Goal: Task Accomplishment & Management: Manage account settings

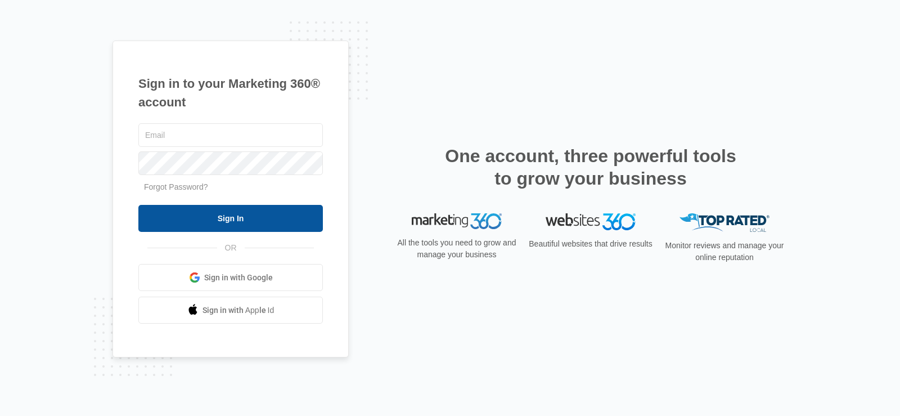
type input "[EMAIL_ADDRESS][DOMAIN_NAME]"
click at [208, 211] on input "Sign In" at bounding box center [230, 218] width 185 height 27
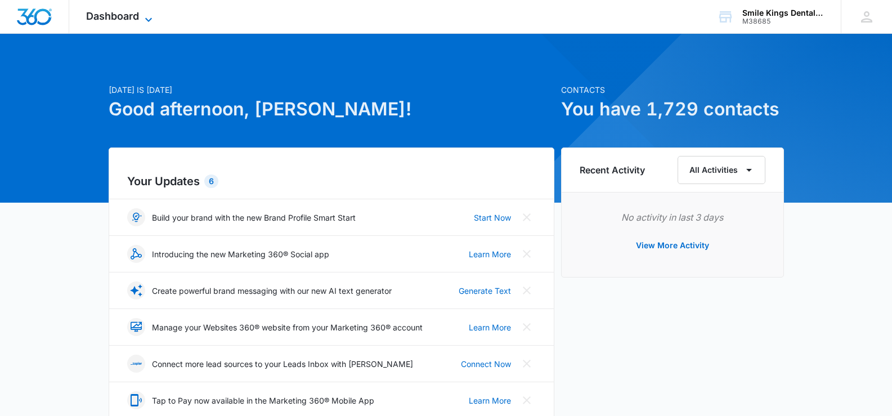
click at [146, 19] on icon at bounding box center [148, 19] width 7 height 4
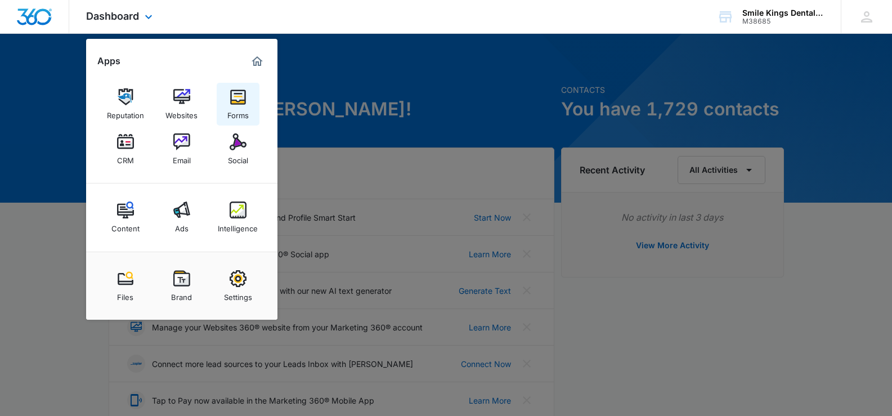
click at [235, 101] on img at bounding box center [238, 96] width 17 height 17
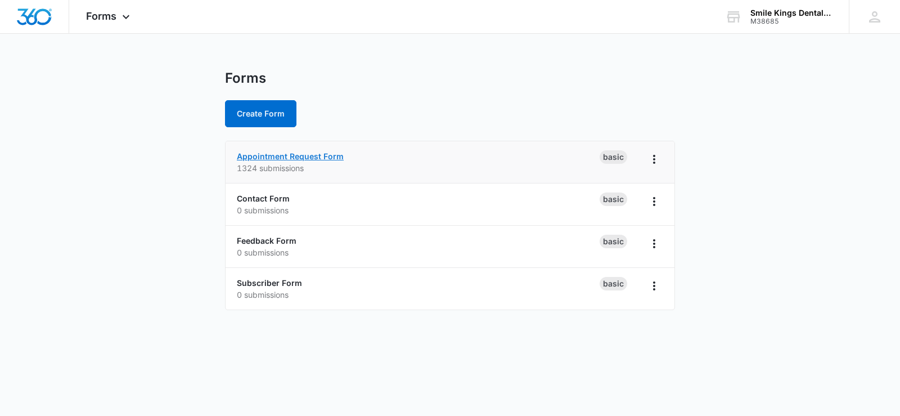
click at [269, 155] on link "Appointment Request Form" at bounding box center [290, 156] width 107 height 10
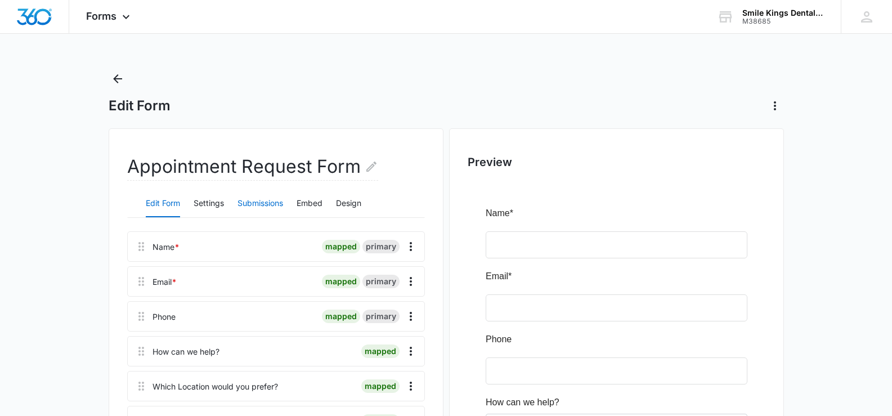
click at [254, 200] on button "Submissions" at bounding box center [260, 203] width 46 height 27
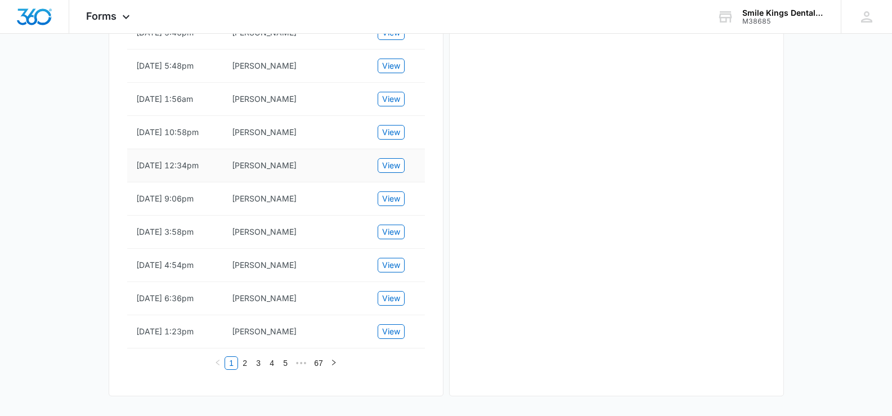
scroll to position [670, 0]
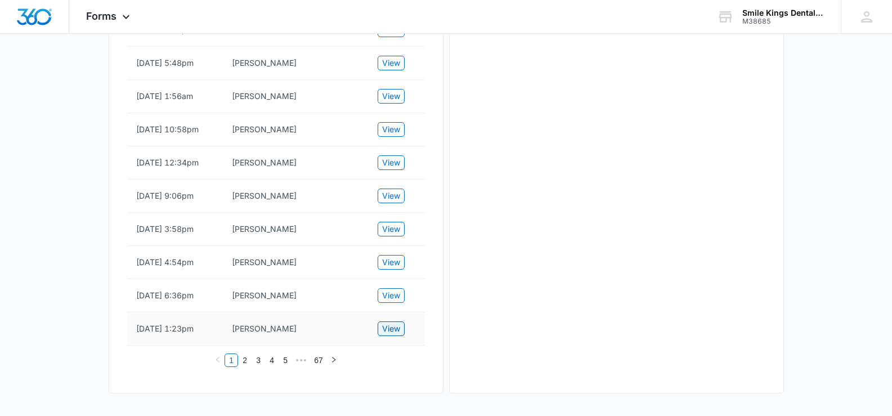
click at [399, 325] on span "View" at bounding box center [391, 328] width 18 height 12
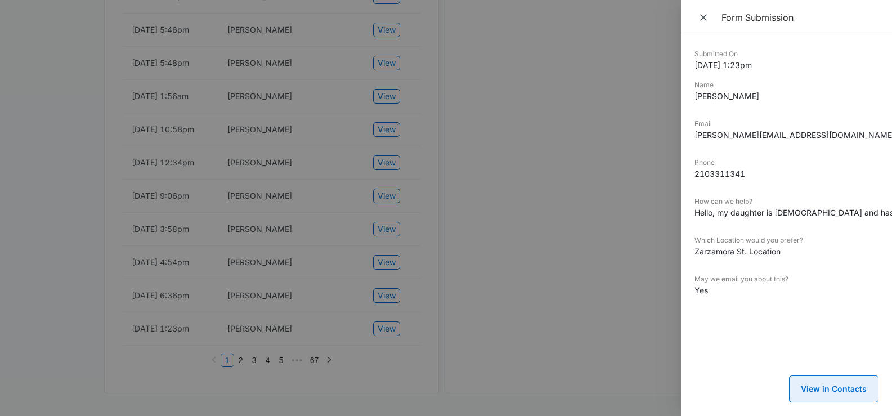
click at [838, 381] on button "View in Contacts" at bounding box center [833, 388] width 89 height 27
click at [703, 17] on icon "Close" at bounding box center [703, 17] width 7 height 7
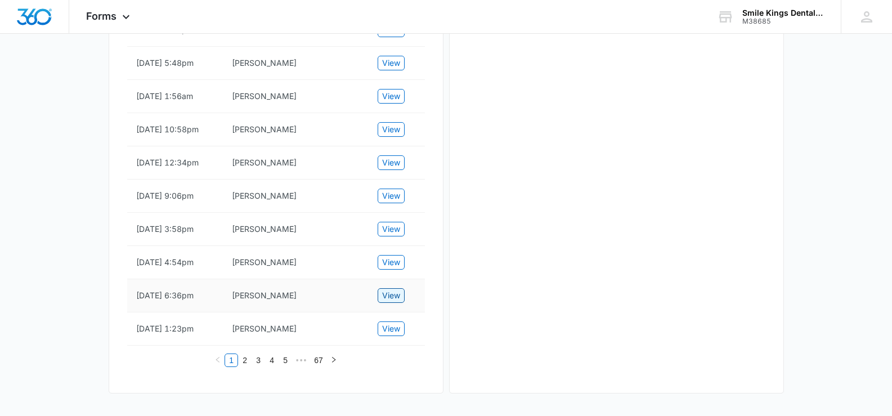
click at [389, 294] on span "View" at bounding box center [391, 295] width 18 height 12
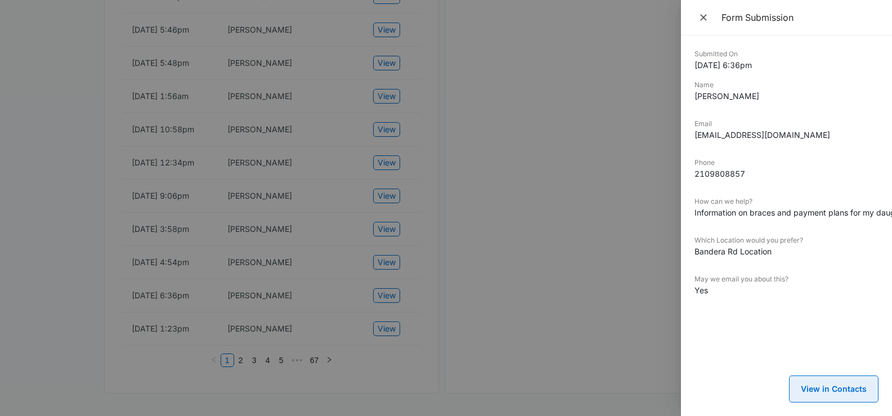
click at [854, 375] on button "View in Contacts" at bounding box center [833, 388] width 89 height 27
click at [705, 17] on icon "Close" at bounding box center [703, 17] width 11 height 11
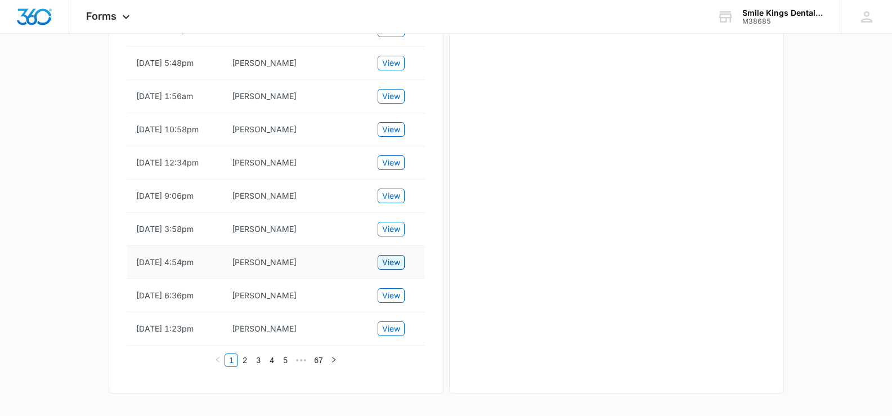
click at [391, 260] on span "View" at bounding box center [391, 262] width 18 height 12
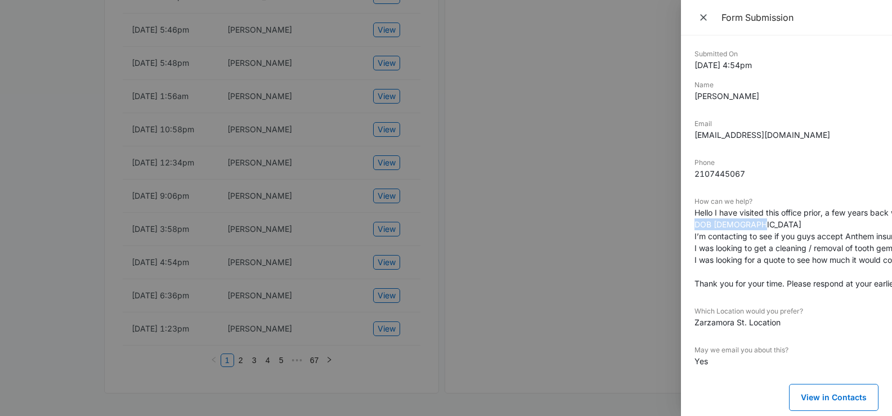
drag, startPoint x: 743, startPoint y: 224, endPoint x: 688, endPoint y: 226, distance: 55.2
click at [688, 226] on div "Submitted On 9/23/2025 4:54pm Name Marisol Guerrero Email marisolguerrero679@gm…" at bounding box center [786, 225] width 211 height 380
copy dd "DOB 08/09/2000"
click at [698, 19] on icon "Close" at bounding box center [703, 17] width 11 height 11
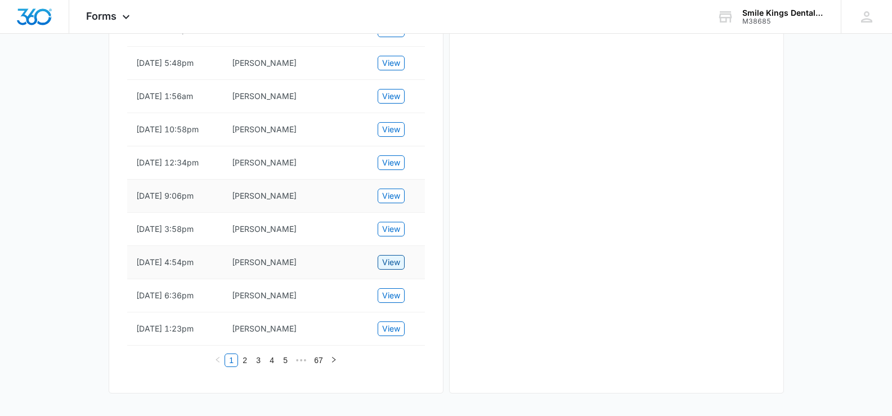
scroll to position [614, 0]
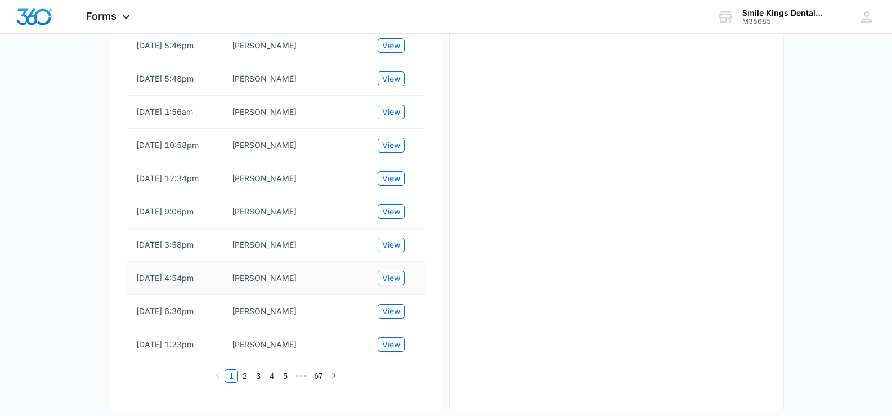
click at [268, 295] on td "Marisol Guerrero" at bounding box center [296, 278] width 146 height 33
click at [398, 284] on span "View" at bounding box center [391, 278] width 18 height 12
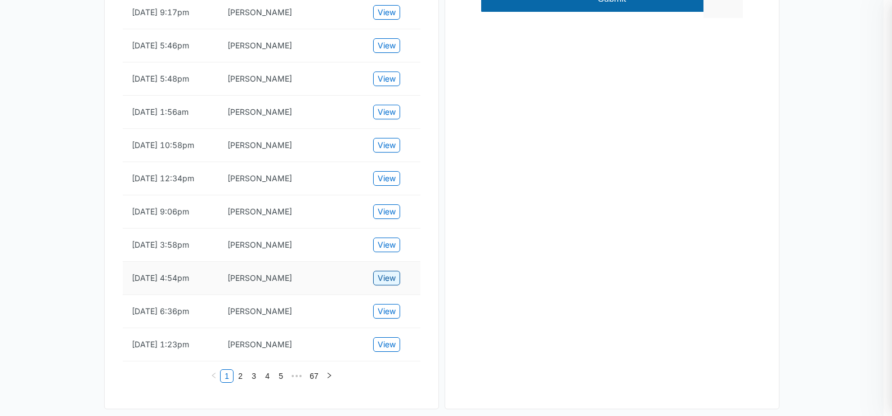
click at [398, 315] on div at bounding box center [446, 208] width 892 height 416
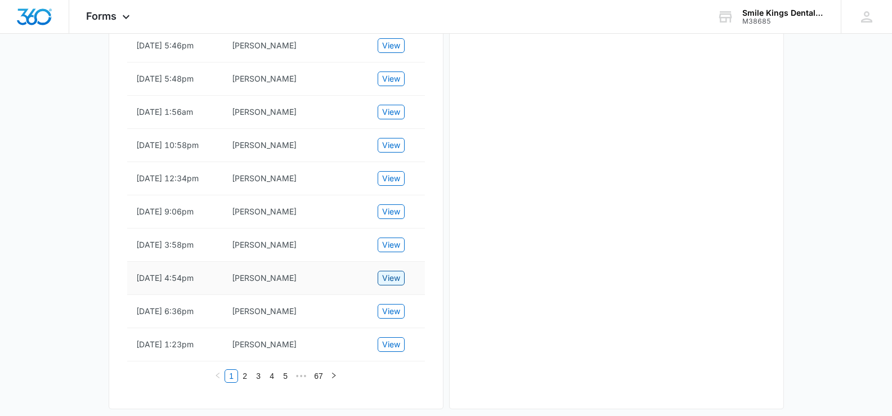
click at [388, 284] on span "View" at bounding box center [391, 278] width 18 height 12
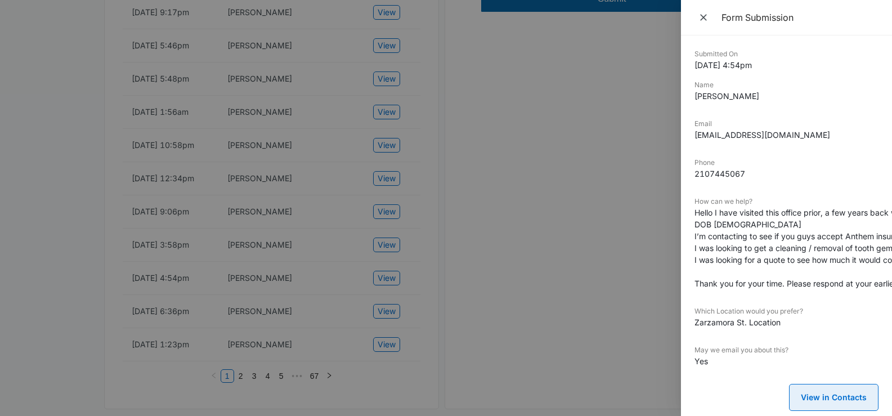
click at [829, 397] on button "View in Contacts" at bounding box center [833, 397] width 89 height 27
click at [706, 15] on icon "Close" at bounding box center [703, 17] width 11 height 11
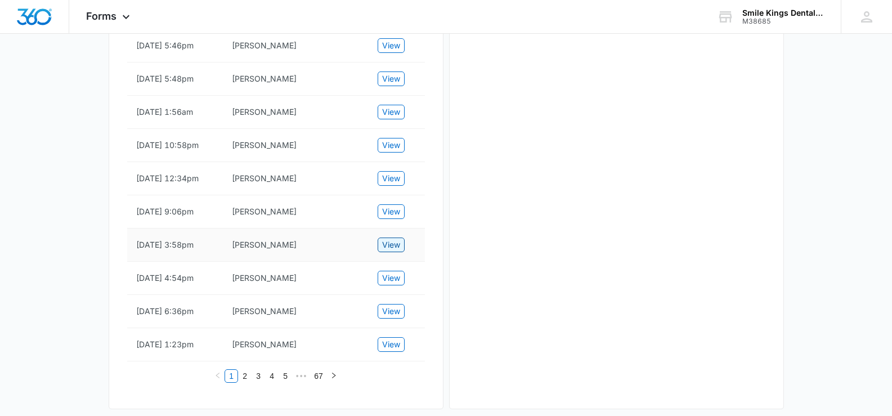
click at [385, 251] on span "View" at bounding box center [391, 245] width 18 height 12
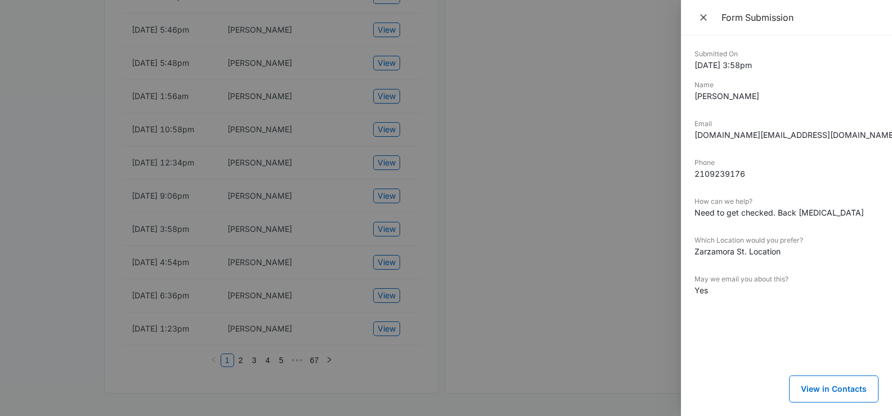
scroll to position [679, 0]
click at [815, 390] on button "View in Contacts" at bounding box center [833, 388] width 89 height 27
click at [702, 17] on icon "Close" at bounding box center [703, 17] width 11 height 11
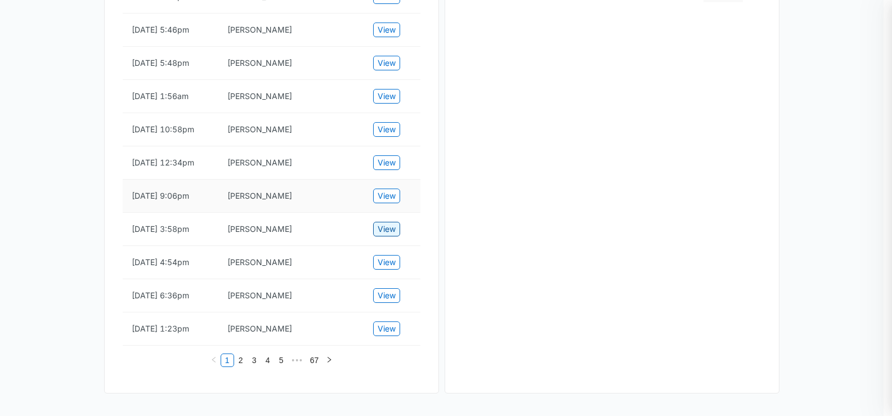
scroll to position [670, 0]
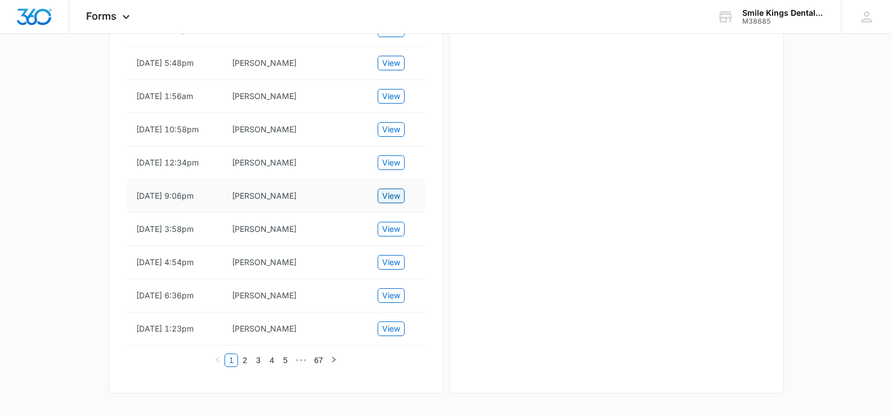
click at [387, 194] on span "View" at bounding box center [391, 196] width 18 height 12
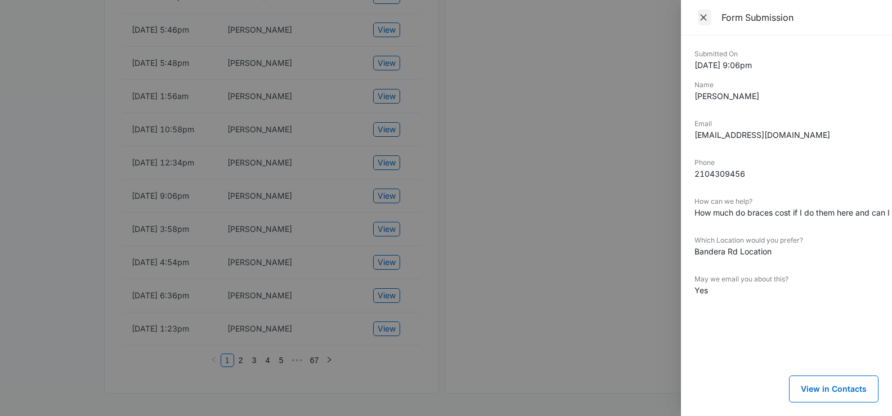
click at [699, 13] on icon "Close" at bounding box center [703, 17] width 11 height 11
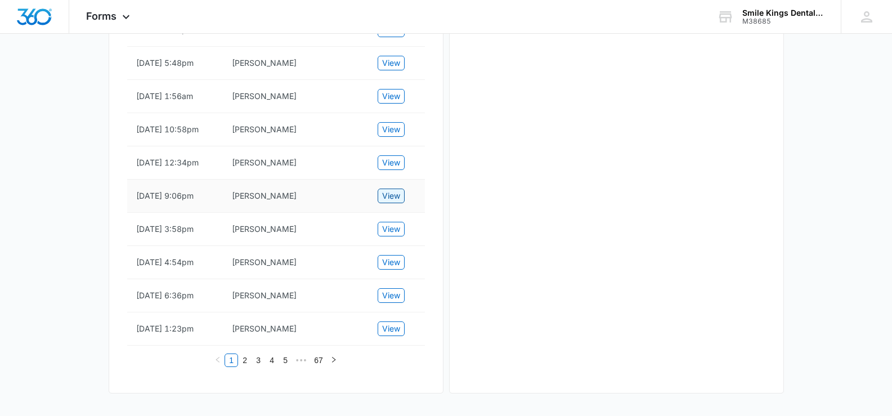
click at [388, 196] on span "View" at bounding box center [391, 196] width 18 height 12
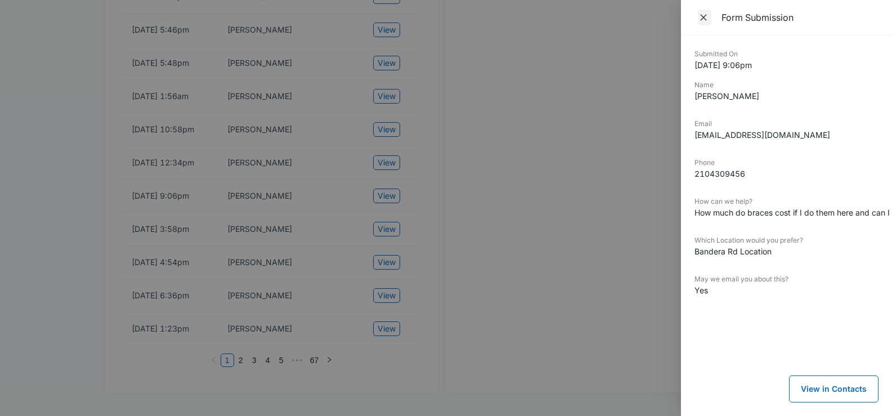
click at [700, 18] on icon "Close" at bounding box center [703, 17] width 11 height 11
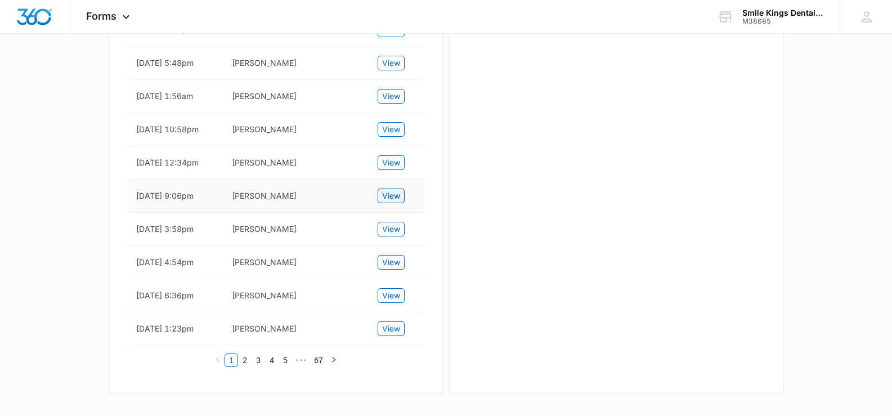
click at [388, 197] on span "View" at bounding box center [391, 196] width 18 height 12
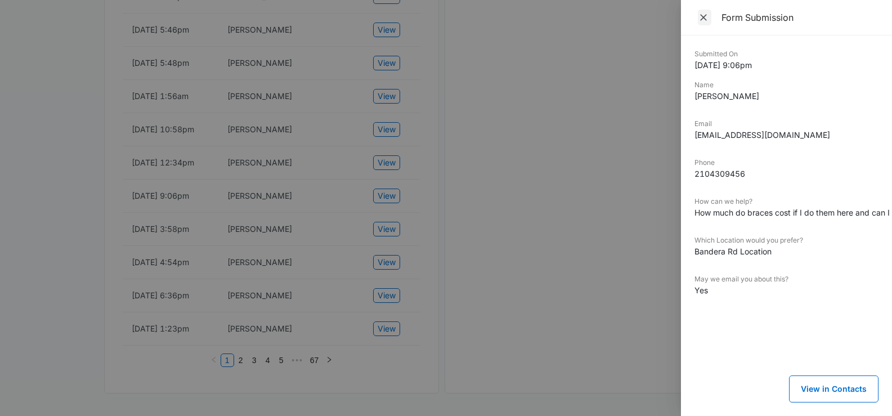
click at [700, 17] on icon "Close" at bounding box center [703, 17] width 11 height 11
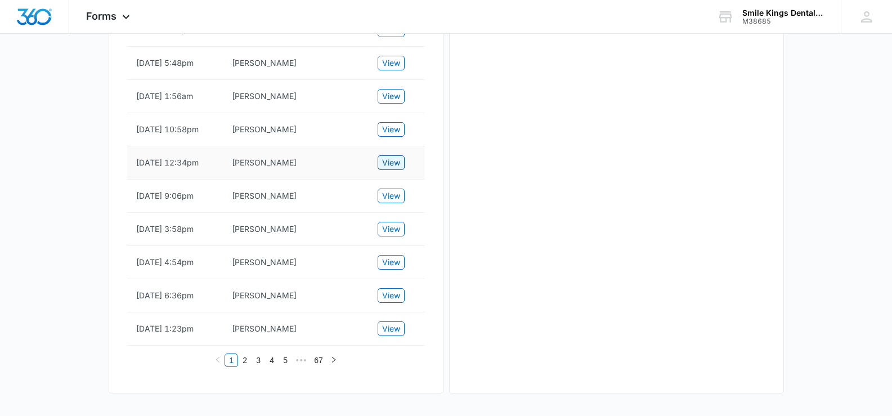
click at [386, 159] on span "View" at bounding box center [391, 162] width 18 height 12
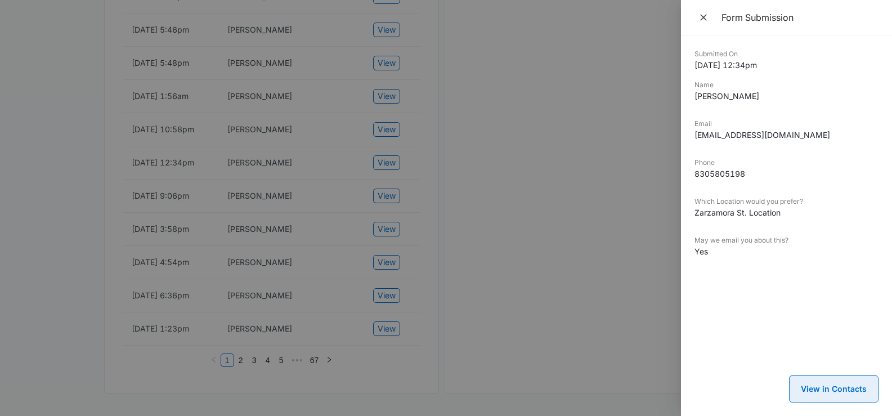
click at [825, 388] on button "View in Contacts" at bounding box center [833, 388] width 89 height 27
click at [702, 15] on icon "Close" at bounding box center [703, 17] width 7 height 7
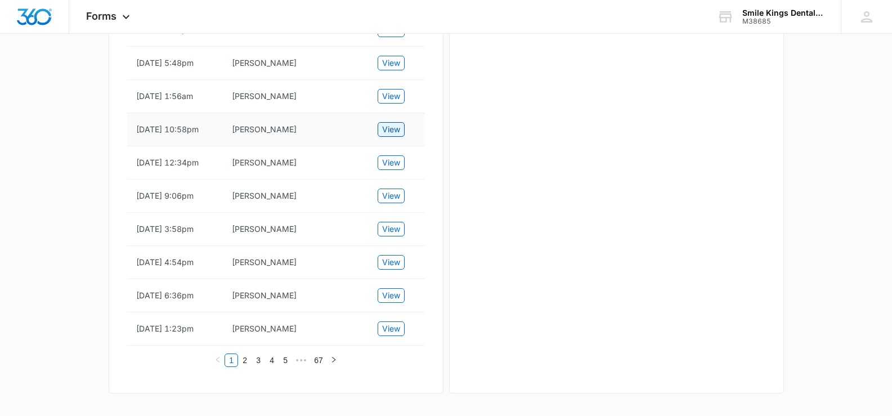
click at [396, 123] on span "View" at bounding box center [391, 129] width 18 height 12
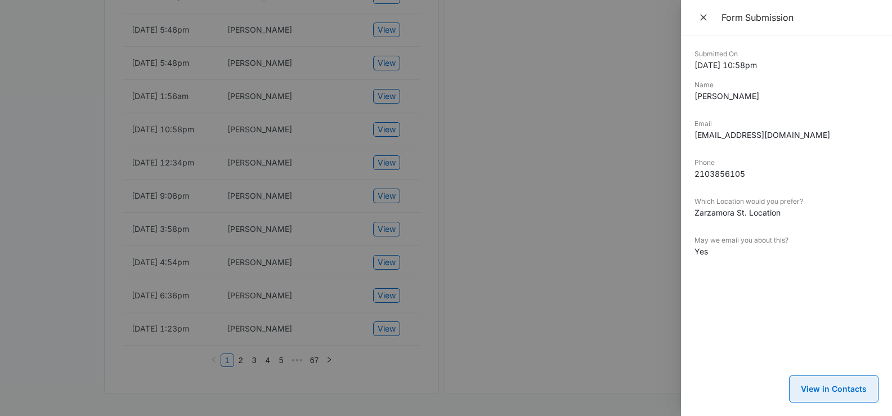
click at [827, 387] on button "View in Contacts" at bounding box center [833, 388] width 89 height 27
click at [703, 17] on icon "Close" at bounding box center [703, 17] width 7 height 7
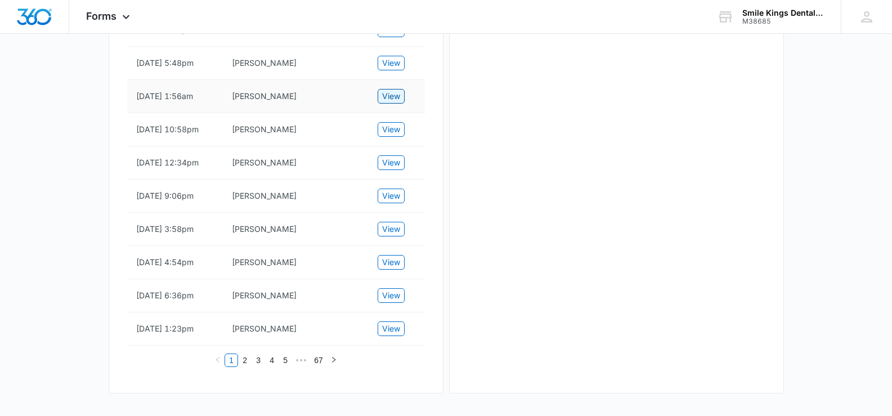
click at [390, 90] on span "View" at bounding box center [391, 96] width 18 height 12
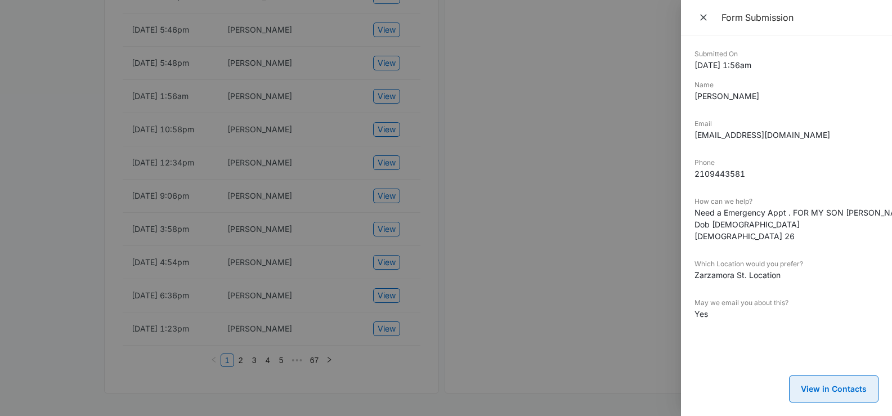
click at [836, 388] on button "View in Contacts" at bounding box center [833, 388] width 89 height 27
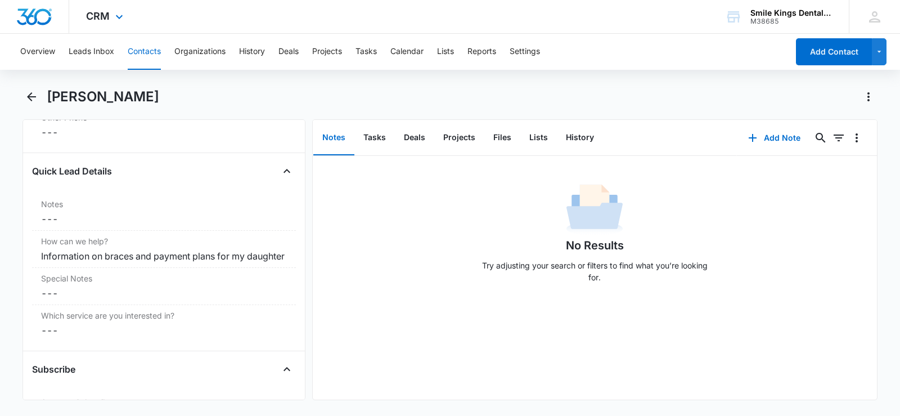
scroll to position [910, 0]
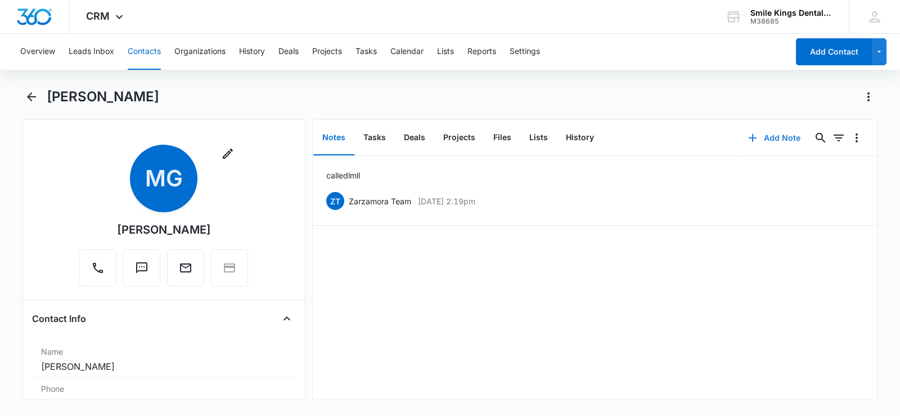
click at [767, 141] on button "Add Note" at bounding box center [774, 137] width 75 height 27
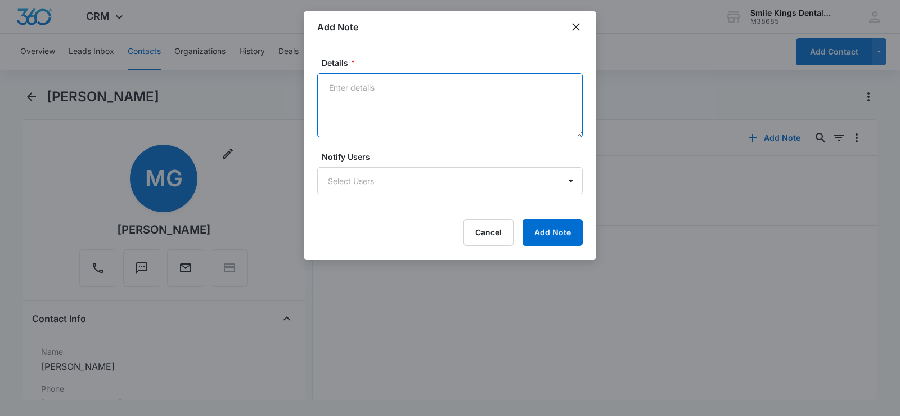
click at [381, 131] on textarea "Details *" at bounding box center [450, 105] width 266 height 64
type textarea "has a appt 10/27/2025 ll"
click at [558, 236] on button "Add Note" at bounding box center [553, 232] width 60 height 27
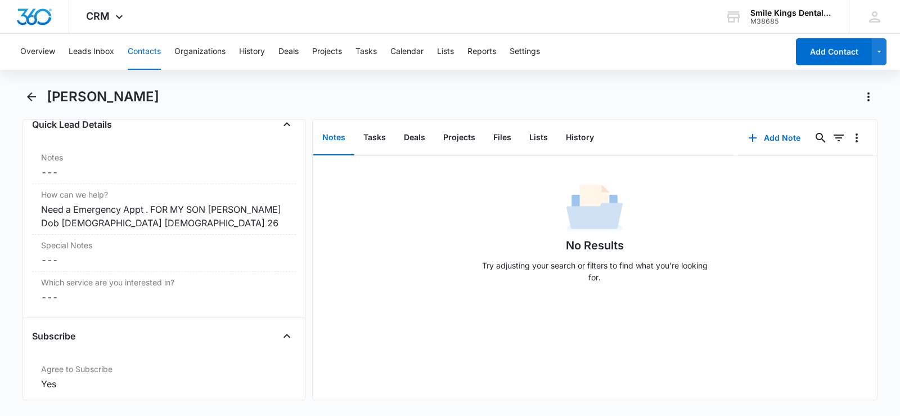
scroll to position [966, 0]
drag, startPoint x: 165, startPoint y: 225, endPoint x: 73, endPoint y: 226, distance: 92.3
click at [40, 228] on div "How can we help? Cancel Save Changes Need a Emergency Appt . FOR MY SON [PERSON…" at bounding box center [164, 210] width 264 height 51
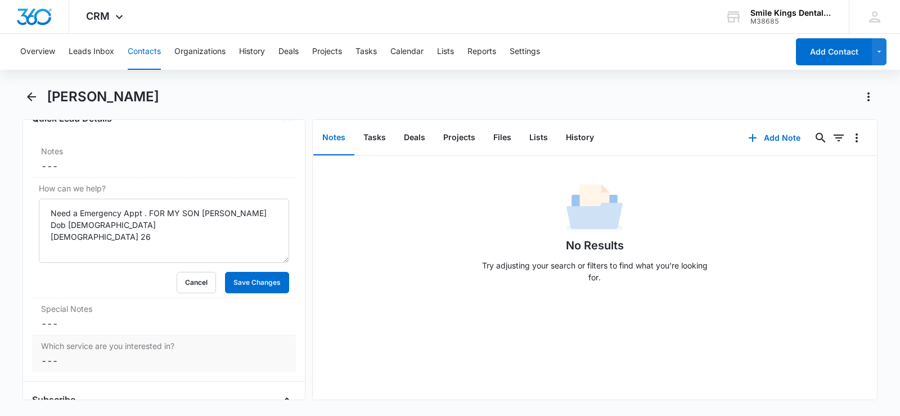
scroll to position [980, 0]
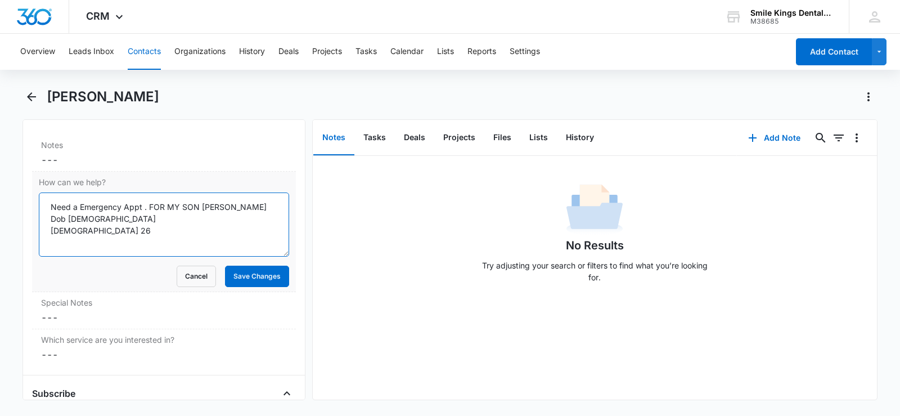
drag, startPoint x: 112, startPoint y: 228, endPoint x: 195, endPoint y: 197, distance: 88.8
click at [195, 197] on textarea "Need a Emergency Appt . FOR MY SON [PERSON_NAME] Dob [DEMOGRAPHIC_DATA] [DEMOGR…" at bounding box center [164, 224] width 250 height 64
